Goal: Information Seeking & Learning: Understand process/instructions

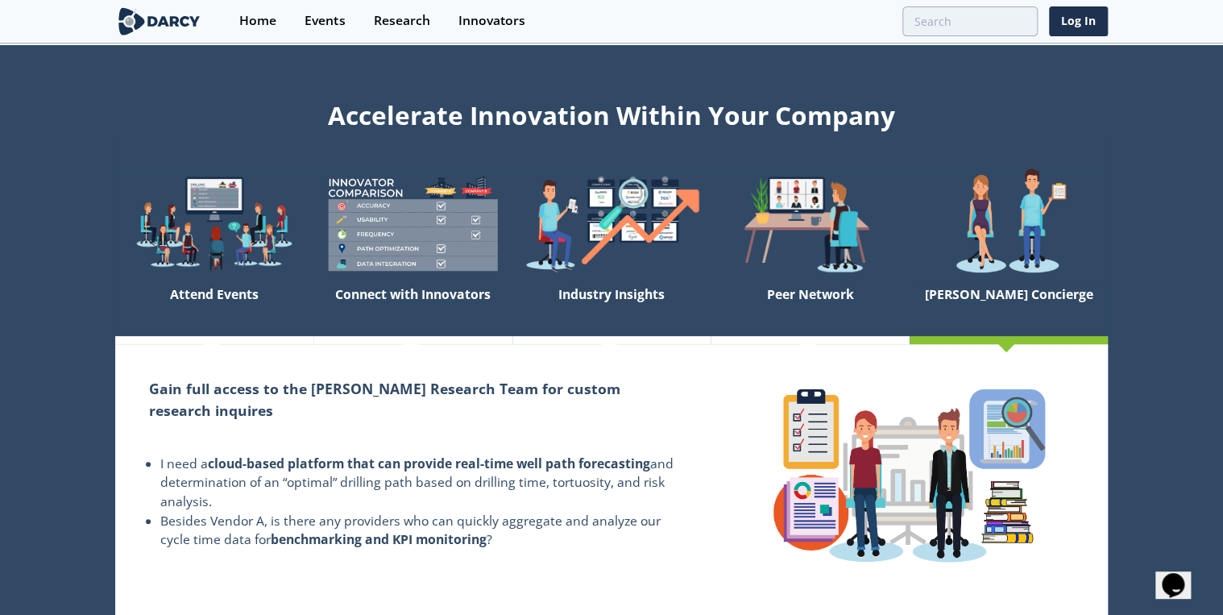
drag, startPoint x: 406, startPoint y: 445, endPoint x: 363, endPoint y: 547, distance: 110.8
click at [363, 547] on div "Gain full access to the [PERSON_NAME] Research Team for custom research inquire…" at bounding box center [412, 479] width 595 height 271
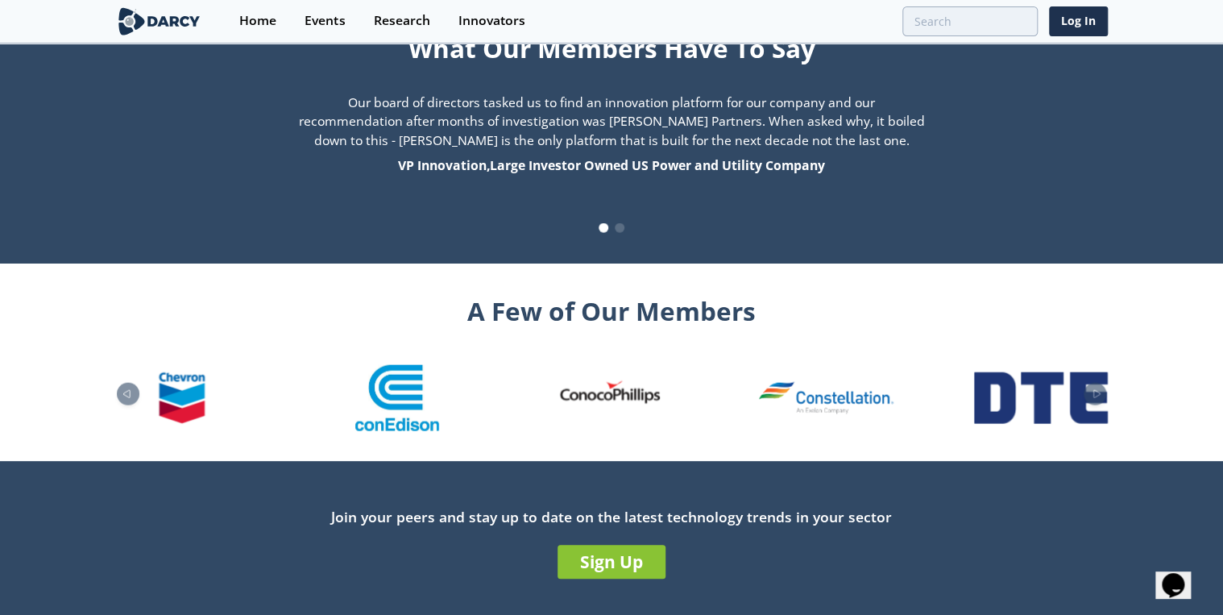
scroll to position [1694, 0]
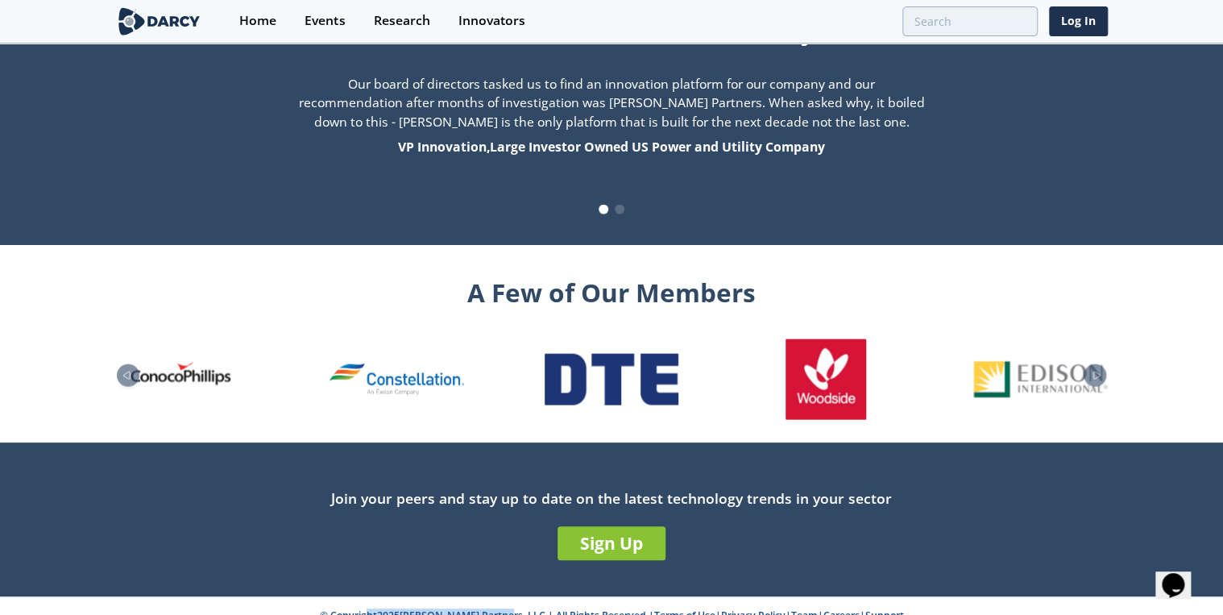
drag, startPoint x: 341, startPoint y: 602, endPoint x: 509, endPoint y: 592, distance: 168.6
click at [509, 608] on p "© Copyright 2025 [PERSON_NAME] Partners, LLC | All Rights Reserved | Terms of U…" at bounding box center [611, 615] width 1115 height 14
copy p "Copyright 2025 [PERSON_NAME] Partners, LLC"
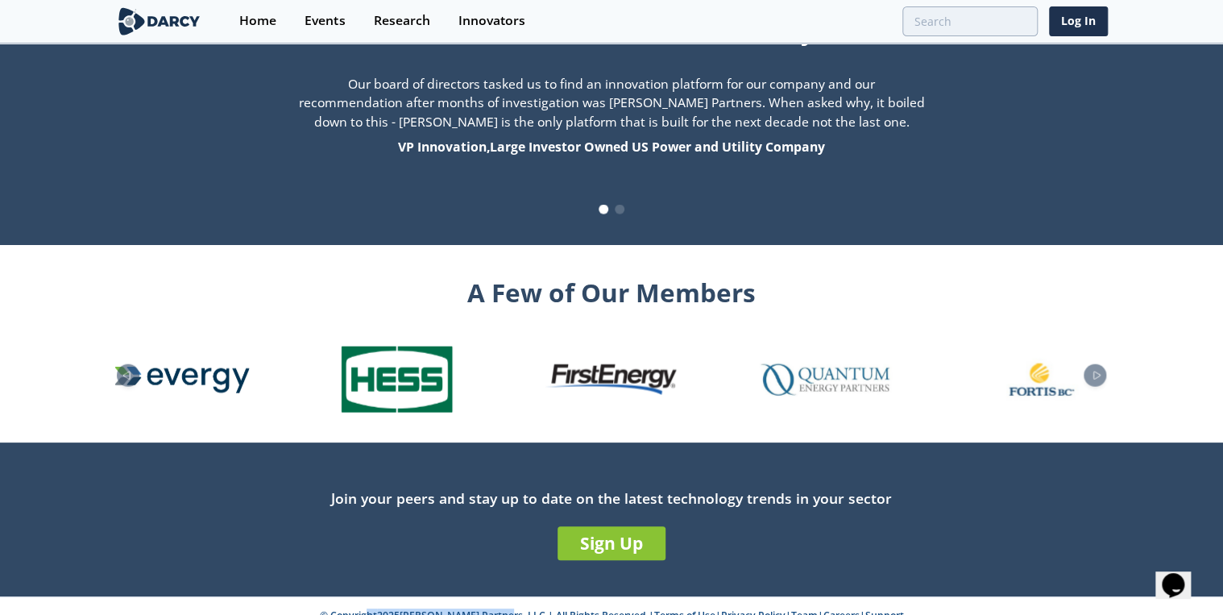
click at [477, 608] on p "© Copyright 2025 [PERSON_NAME] Partners, LLC | All Rights Reserved | Terms of U…" at bounding box center [611, 615] width 1115 height 14
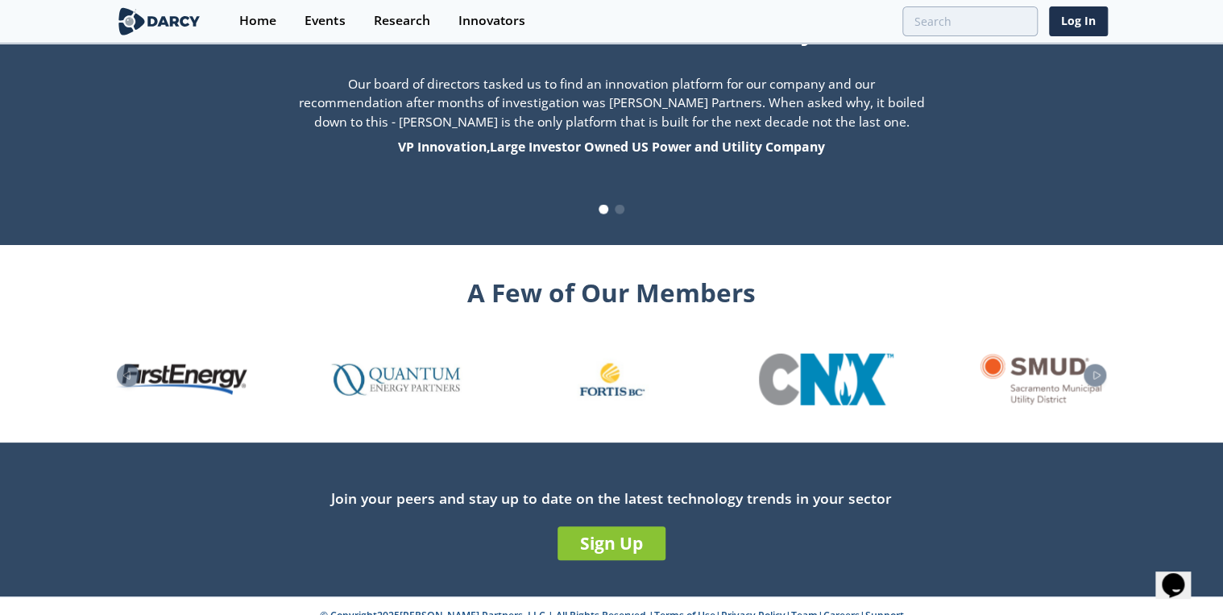
click at [654, 608] on link "Terms of Use" at bounding box center [684, 615] width 61 height 14
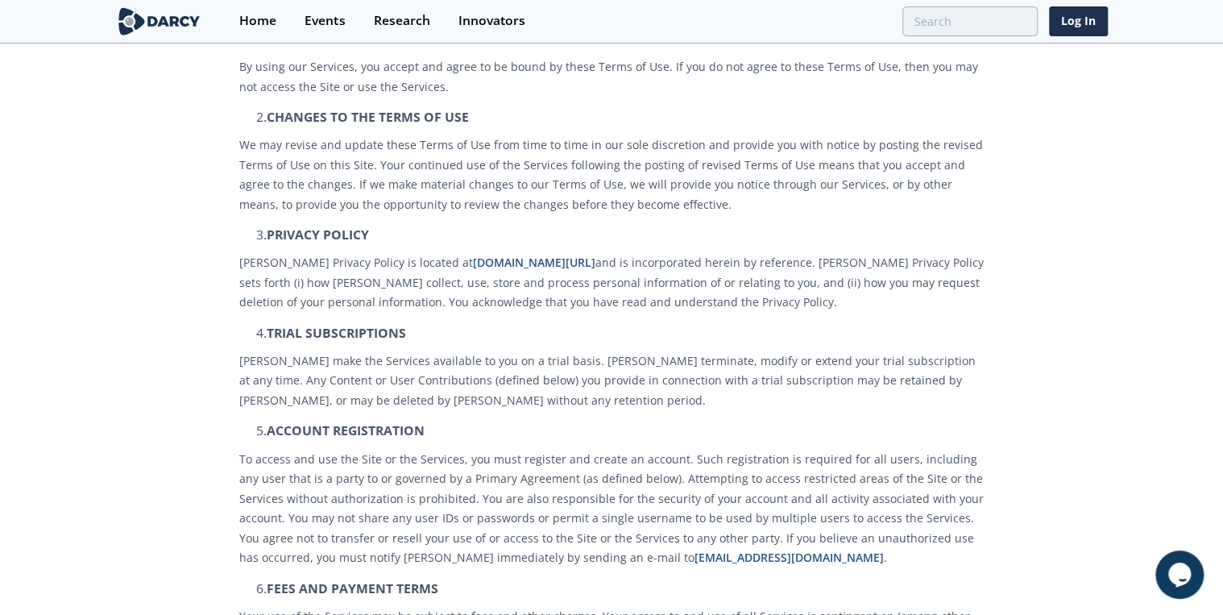
scroll to position [258, 0]
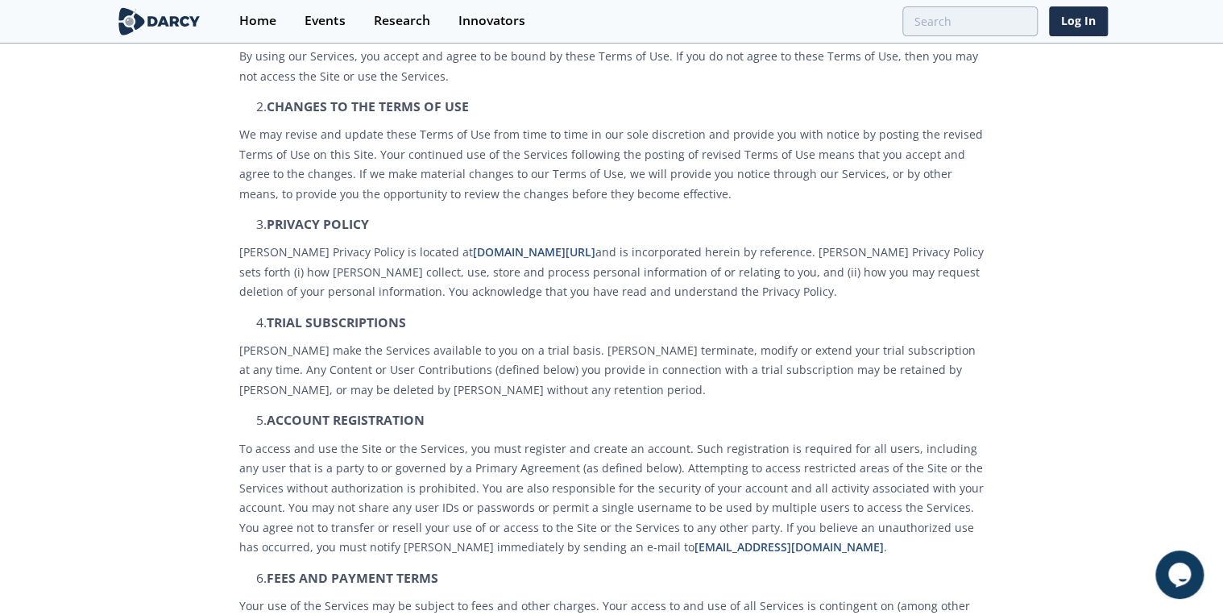
drag, startPoint x: 707, startPoint y: 316, endPoint x: 528, endPoint y: 397, distance: 197.2
click at [528, 398] on p "Darcy may make the Services available to you on a trial basis. Darcy may termin…" at bounding box center [611, 371] width 744 height 60
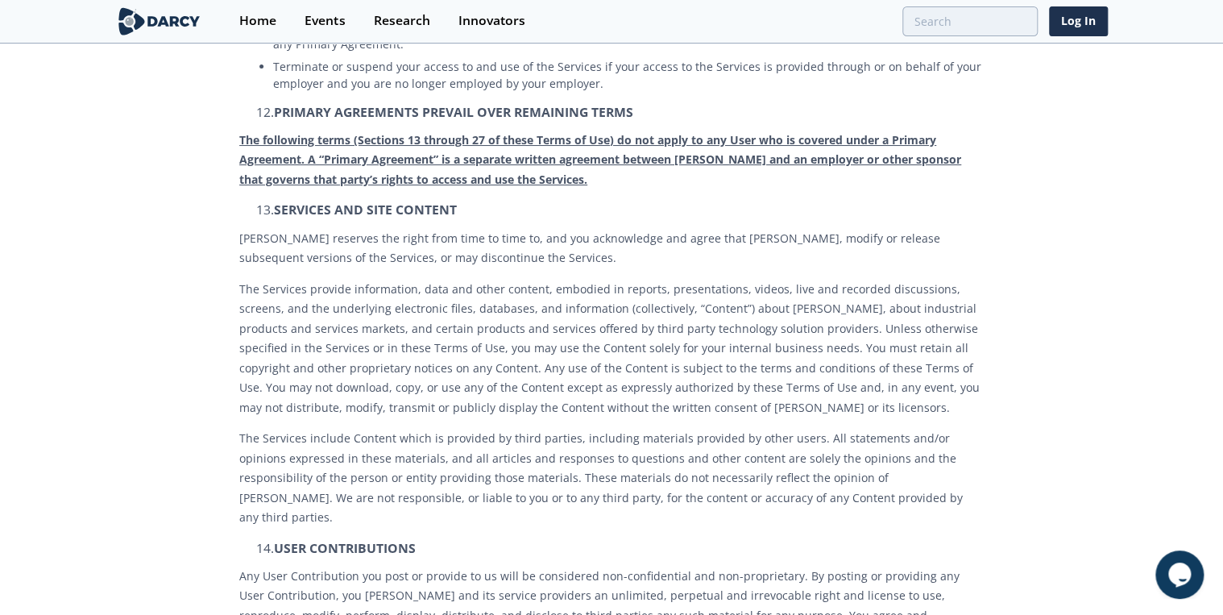
scroll to position [2513, 0]
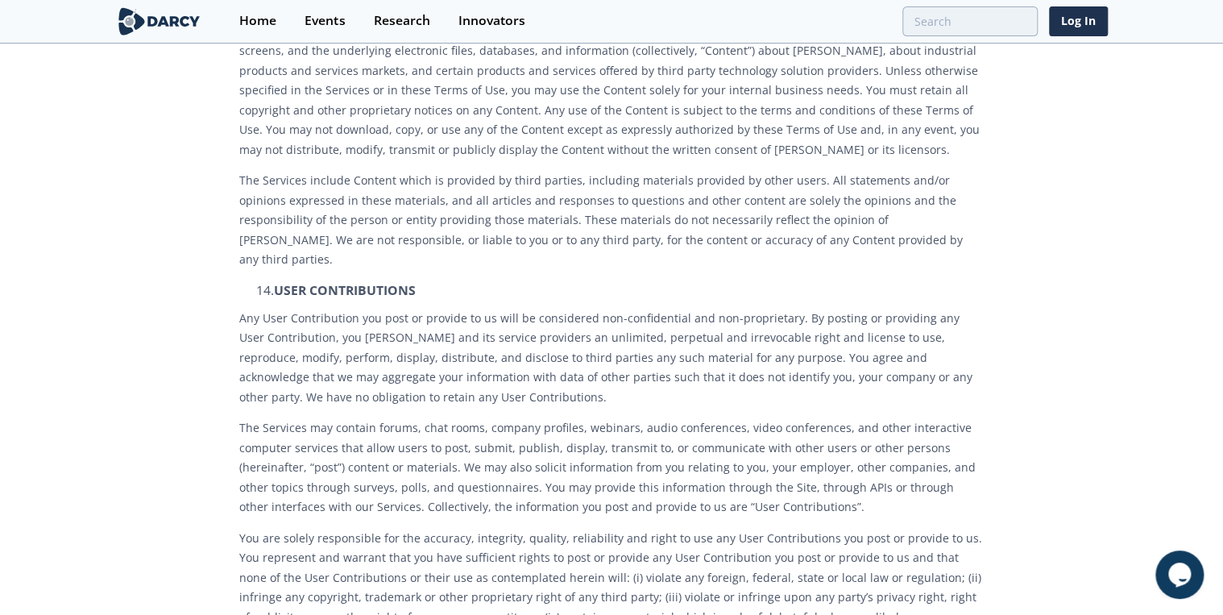
click at [135, 27] on img at bounding box center [159, 21] width 88 height 28
